Goal: Information Seeking & Learning: Learn about a topic

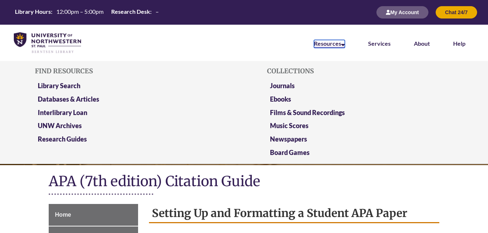
click at [345, 44] on icon at bounding box center [343, 44] width 4 height 6
click at [281, 89] on link "Journals" at bounding box center [282, 86] width 25 height 9
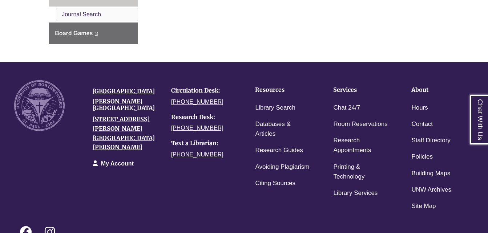
scroll to position [291, 0]
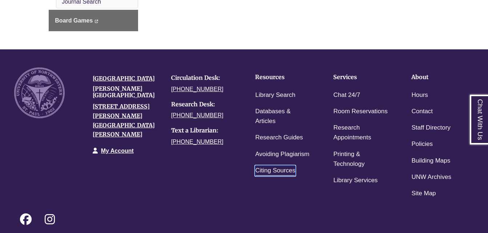
click at [264, 169] on link "Citing Sources" at bounding box center [275, 171] width 40 height 11
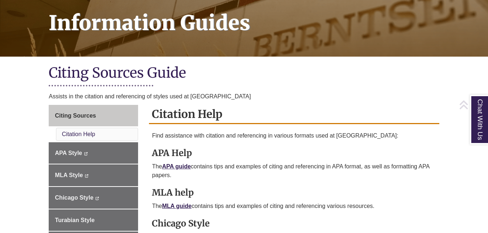
scroll to position [109, 0]
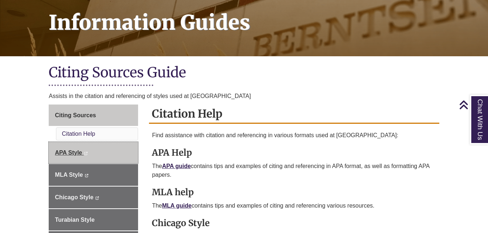
click at [71, 157] on link "APA Style This link opens in a new window This link opens in a new window" at bounding box center [93, 153] width 89 height 22
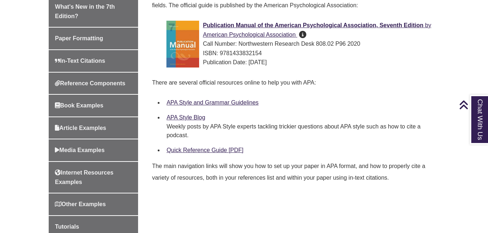
scroll to position [254, 0]
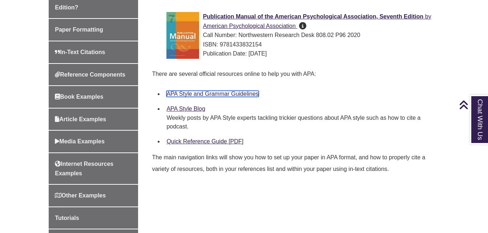
click at [196, 93] on link "APA Style and Grammar Guidelines" at bounding box center [213, 94] width 92 height 6
